Goal: Information Seeking & Learning: Learn about a topic

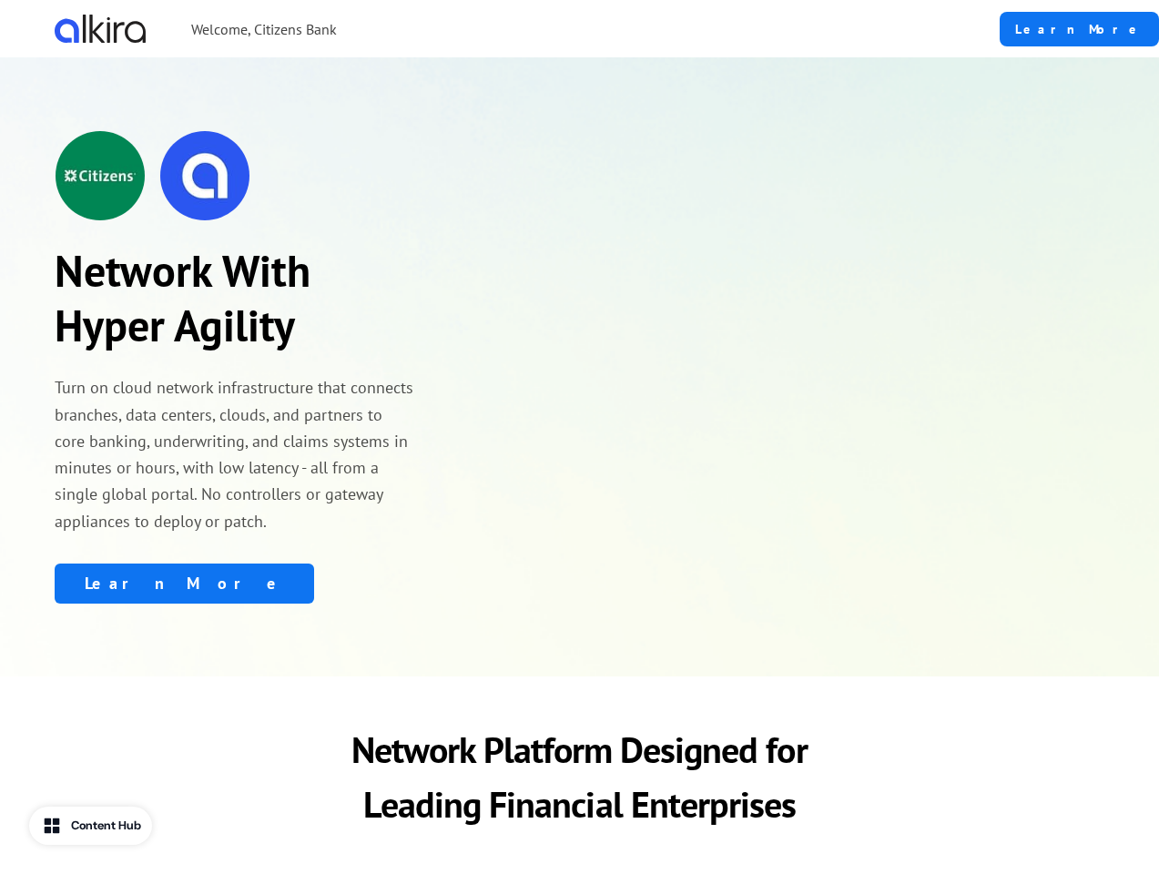
click at [476, 28] on div "Welcome, Citizens Bank" at bounding box center [446, 29] width 783 height 28
click at [235, 367] on div "Network With Hyper Agility Turn on cloud network infrastructure that connects b…" at bounding box center [235, 366] width 361 height 473
click at [235, 176] on img at bounding box center [204, 175] width 91 height 91
click at [235, 583] on div "Learn More" at bounding box center [235, 583] width 361 height 40
click at [579, 776] on p "Network Platform Designed for Leading Financial Enterprises" at bounding box center [579, 776] width 554 height 109
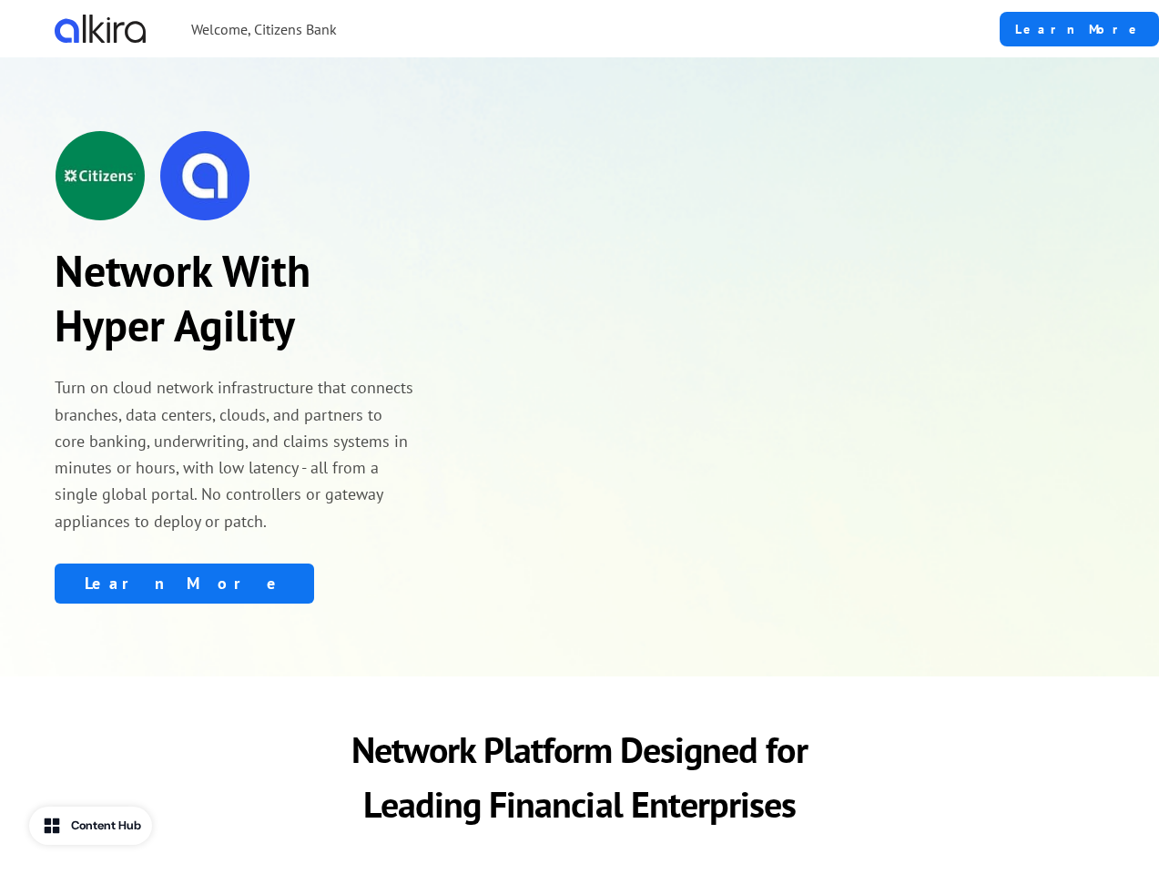
click at [93, 826] on div "Content Hub" at bounding box center [106, 825] width 70 height 18
